Goal: Task Accomplishment & Management: Use online tool/utility

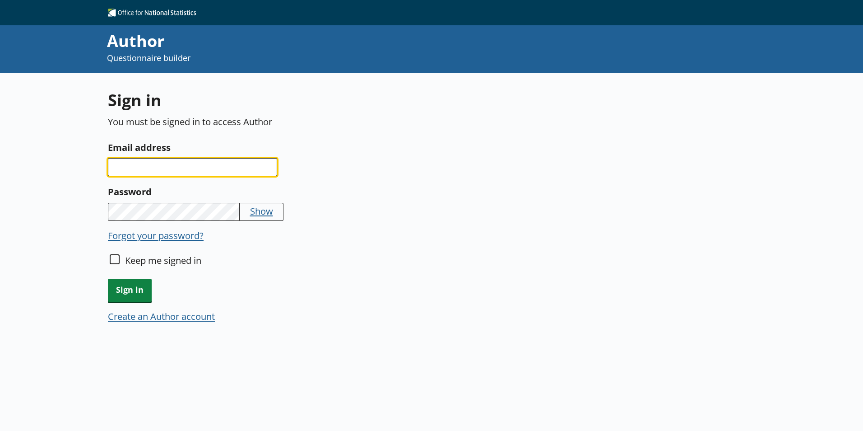
click at [165, 165] on input "Email address" at bounding box center [192, 167] width 169 height 18
type input "damola.adisa-oluga@ons.gov.uk"
click at [261, 214] on button "Show" at bounding box center [261, 210] width 23 height 13
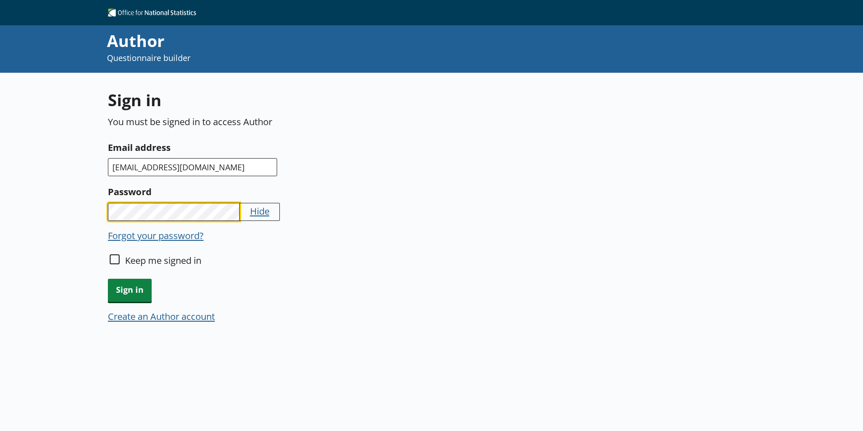
click at [102, 211] on div "Sign in You must be signed in to access Author Email address damola.adisa-oluga…" at bounding box center [431, 288] width 863 height 431
click at [253, 213] on button "Hide" at bounding box center [259, 210] width 19 height 13
click at [130, 293] on span "Sign in" at bounding box center [130, 289] width 44 height 23
